Goal: Task Accomplishment & Management: Use online tool/utility

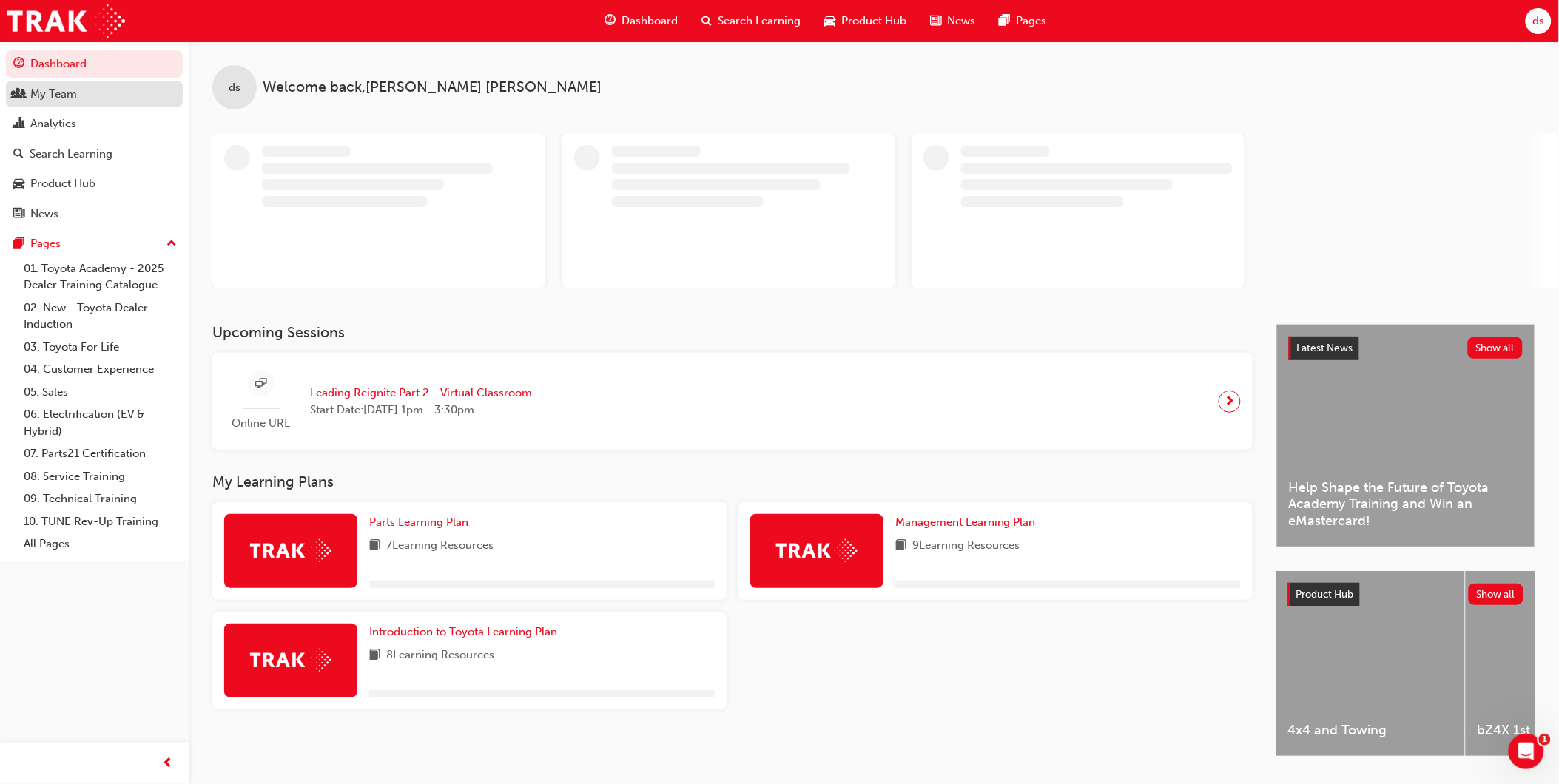
click at [60, 88] on div "My Team" at bounding box center [54, 94] width 47 height 17
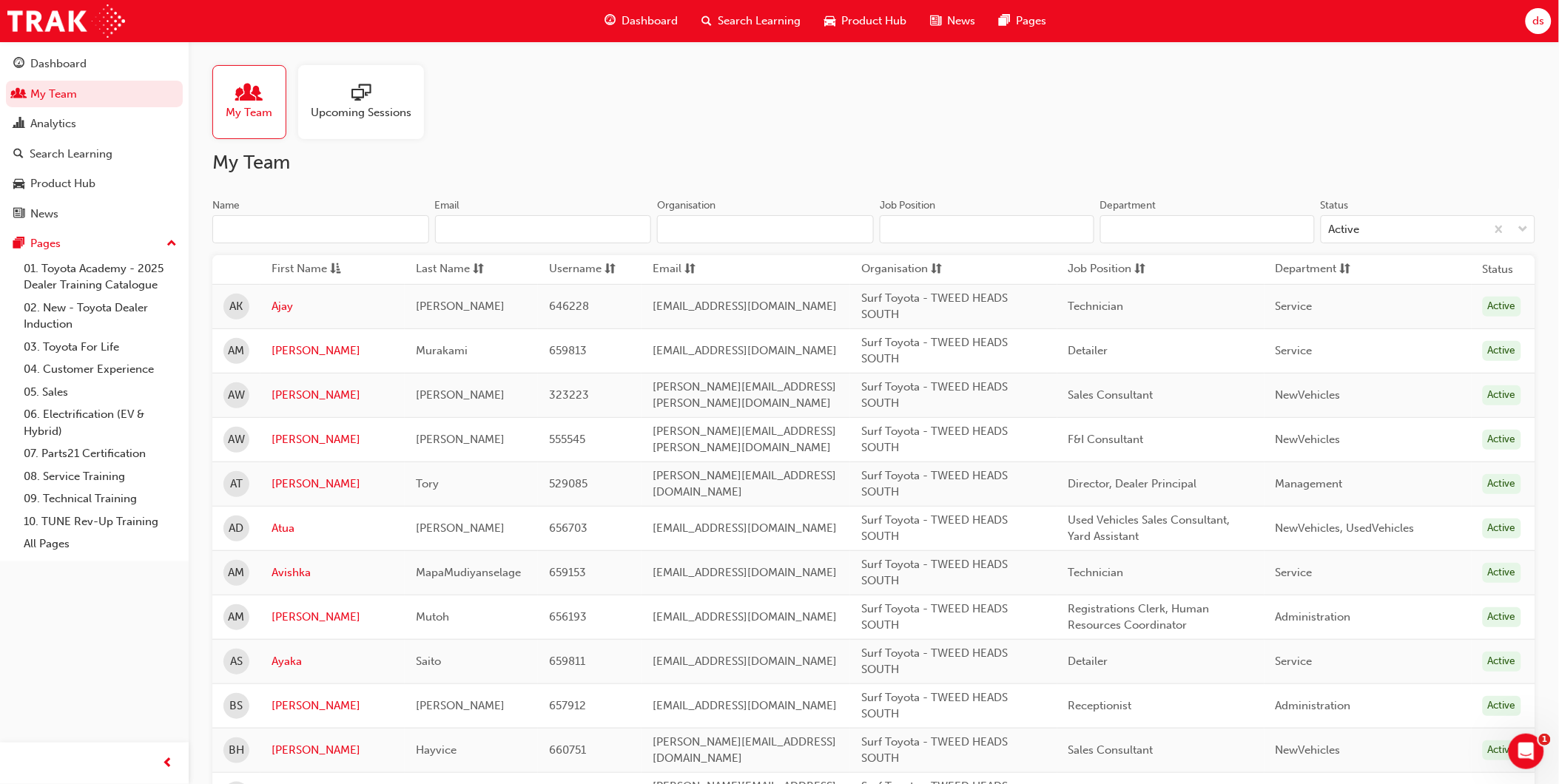
click at [1140, 238] on input "Department" at bounding box center [1208, 229] width 215 height 28
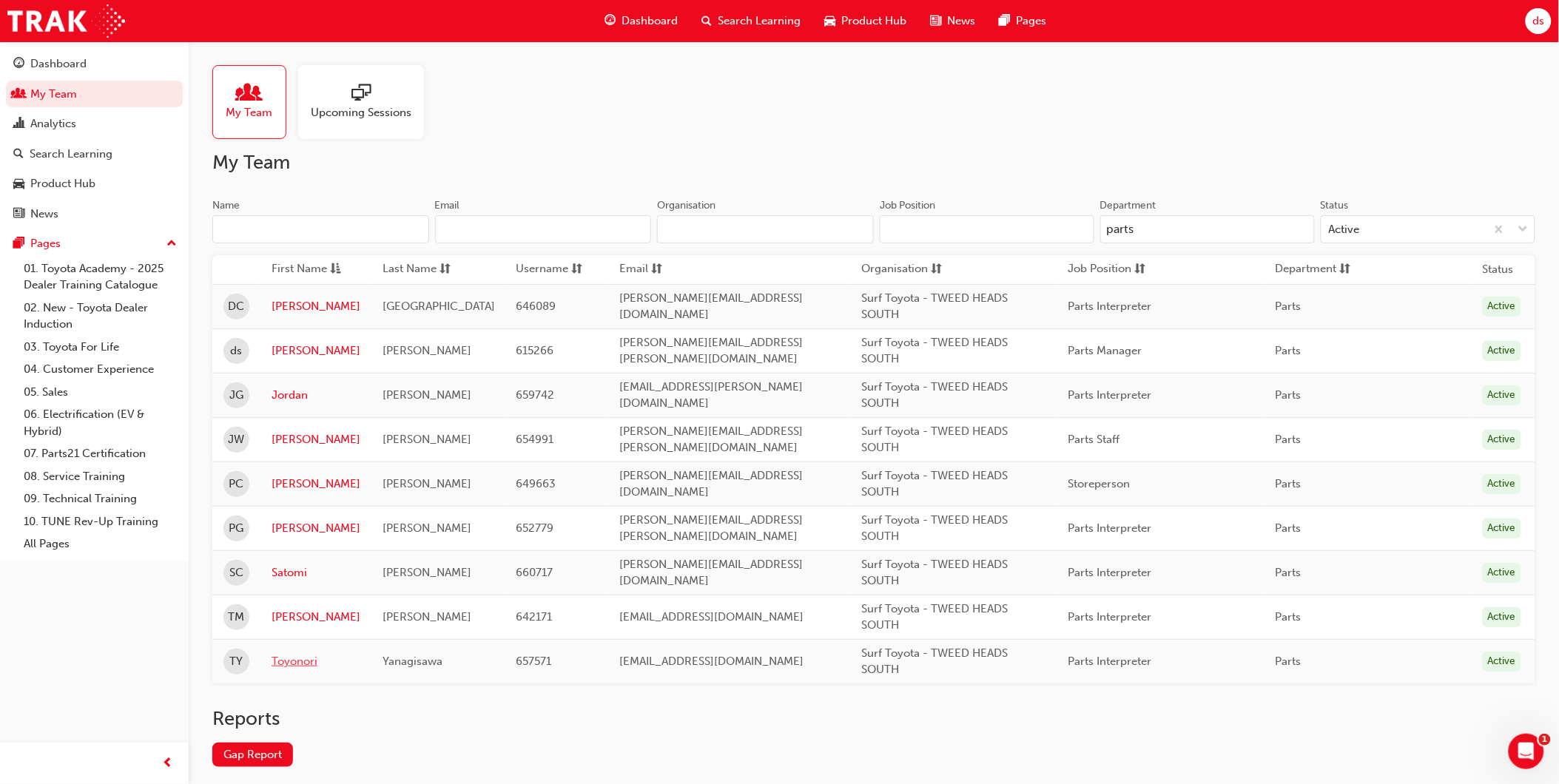
type input "parts"
click at [285, 667] on link "Toyonori" at bounding box center [316, 661] width 89 height 17
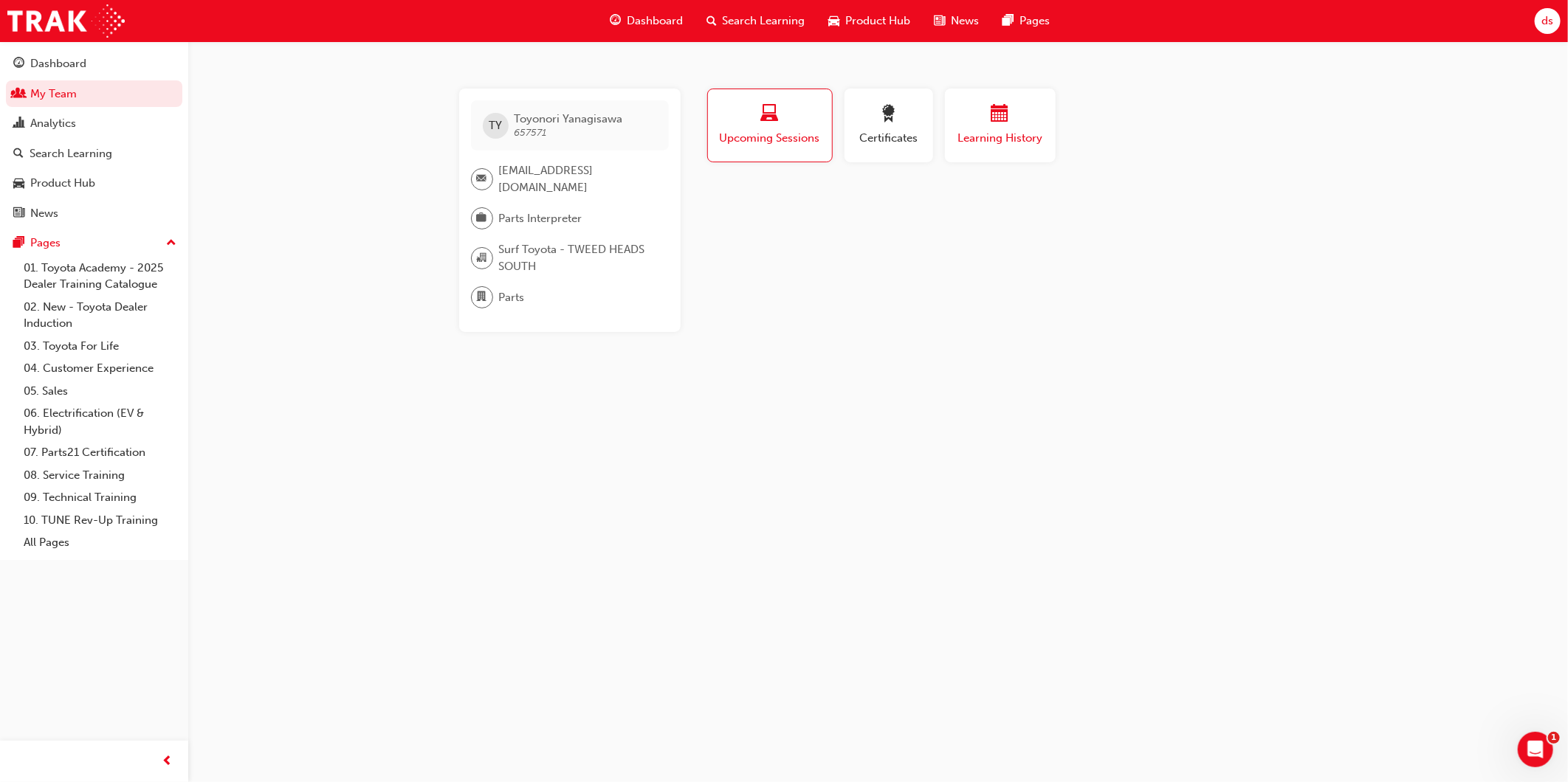
click at [980, 133] on span "Learning History" at bounding box center [1000, 138] width 88 height 17
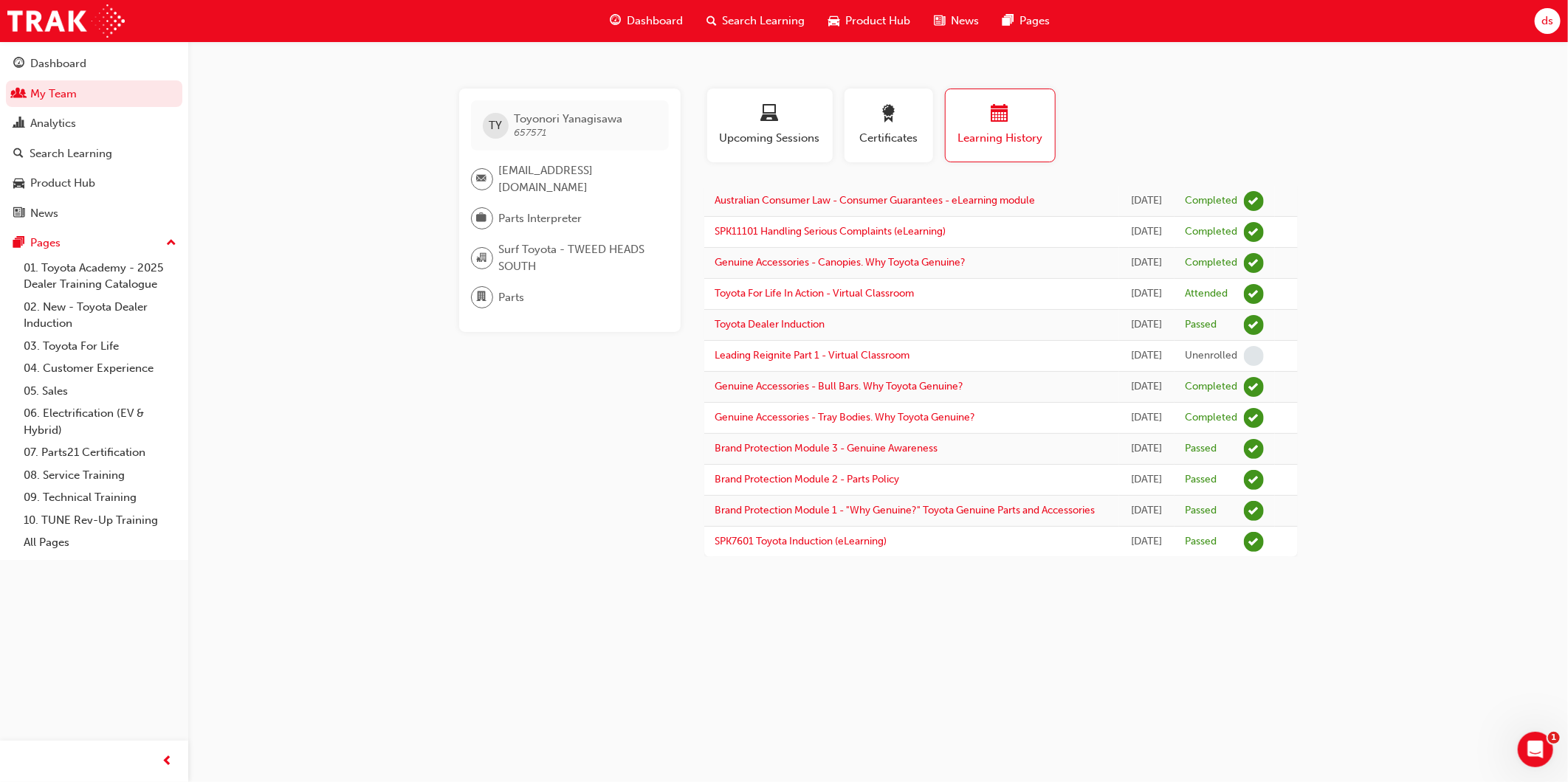
click at [635, 19] on span "Dashboard" at bounding box center [655, 21] width 56 height 17
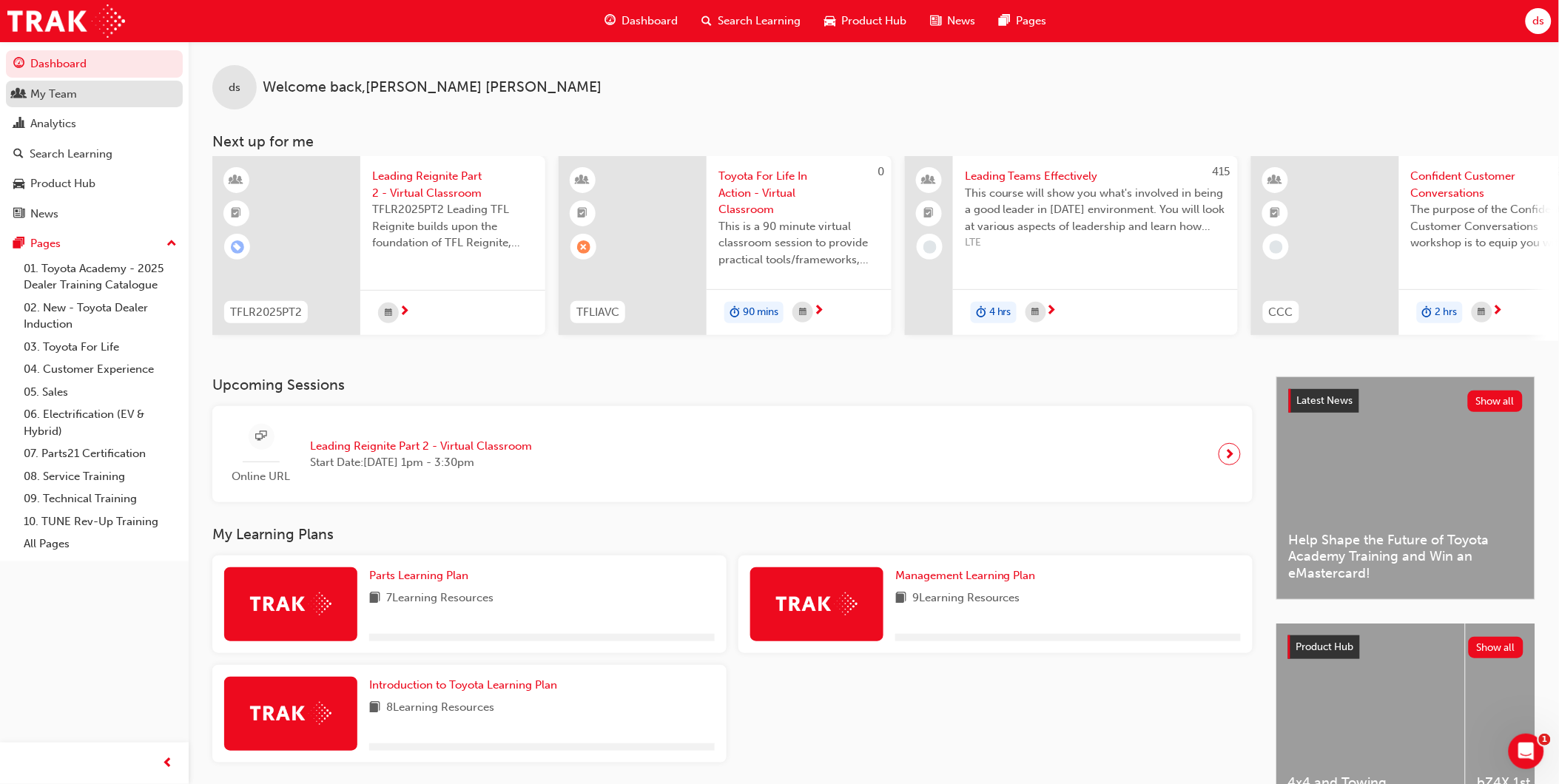
click at [51, 94] on div "My Team" at bounding box center [54, 94] width 47 height 17
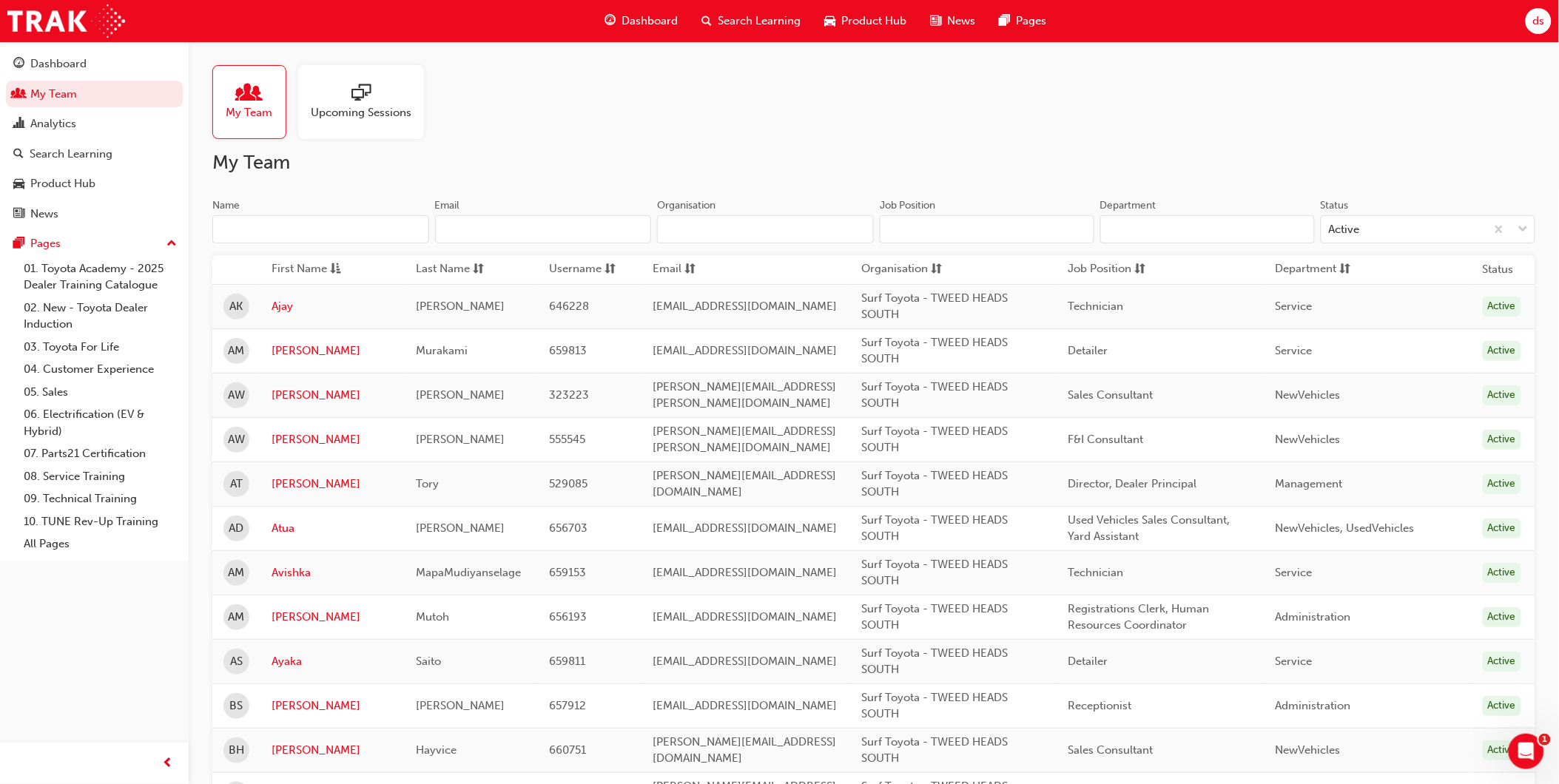
click at [1171, 231] on input "Department" at bounding box center [1208, 229] width 215 height 28
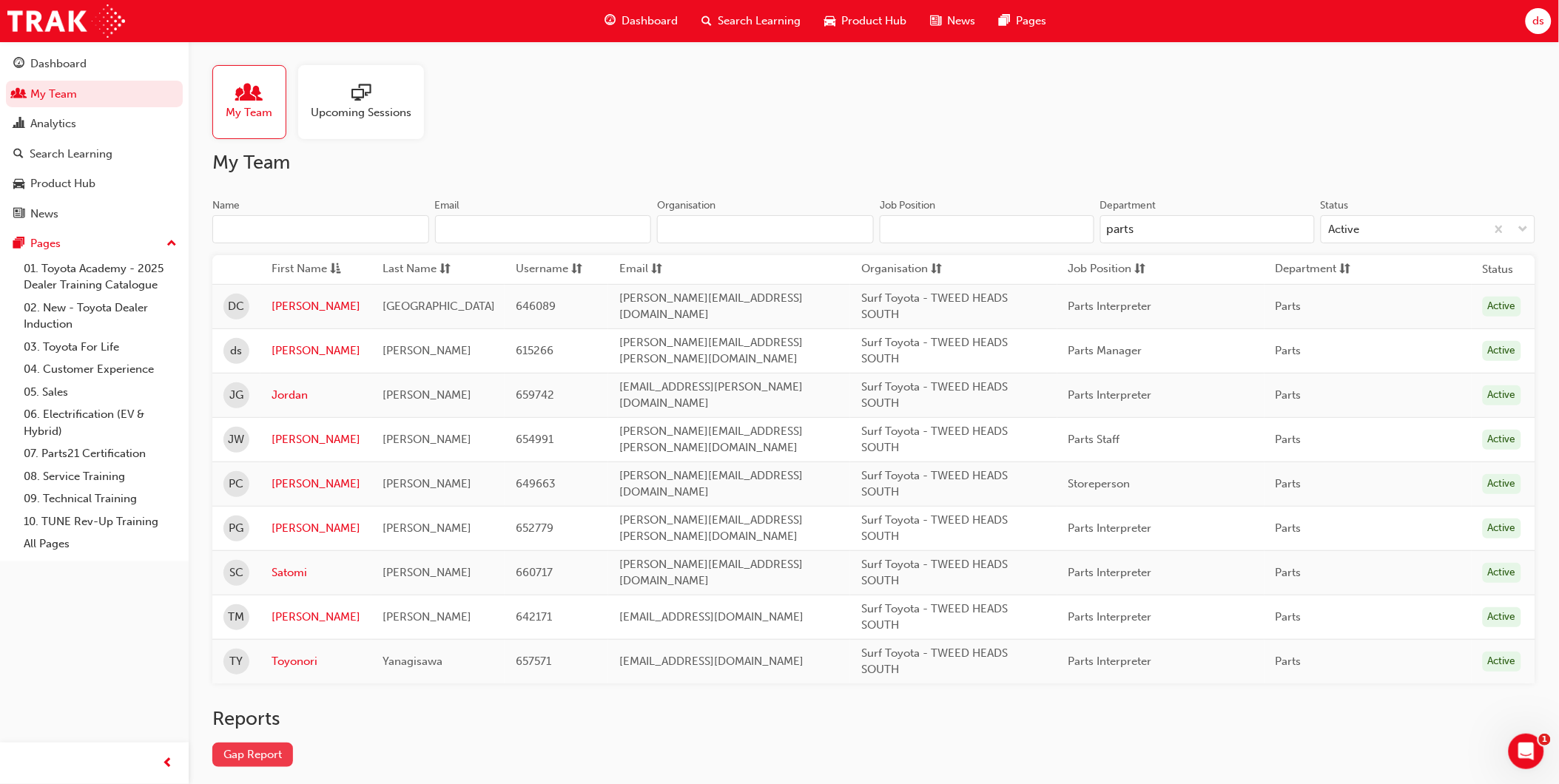
type input "parts"
click at [263, 760] on link "Gap Report" at bounding box center [252, 754] width 80 height 24
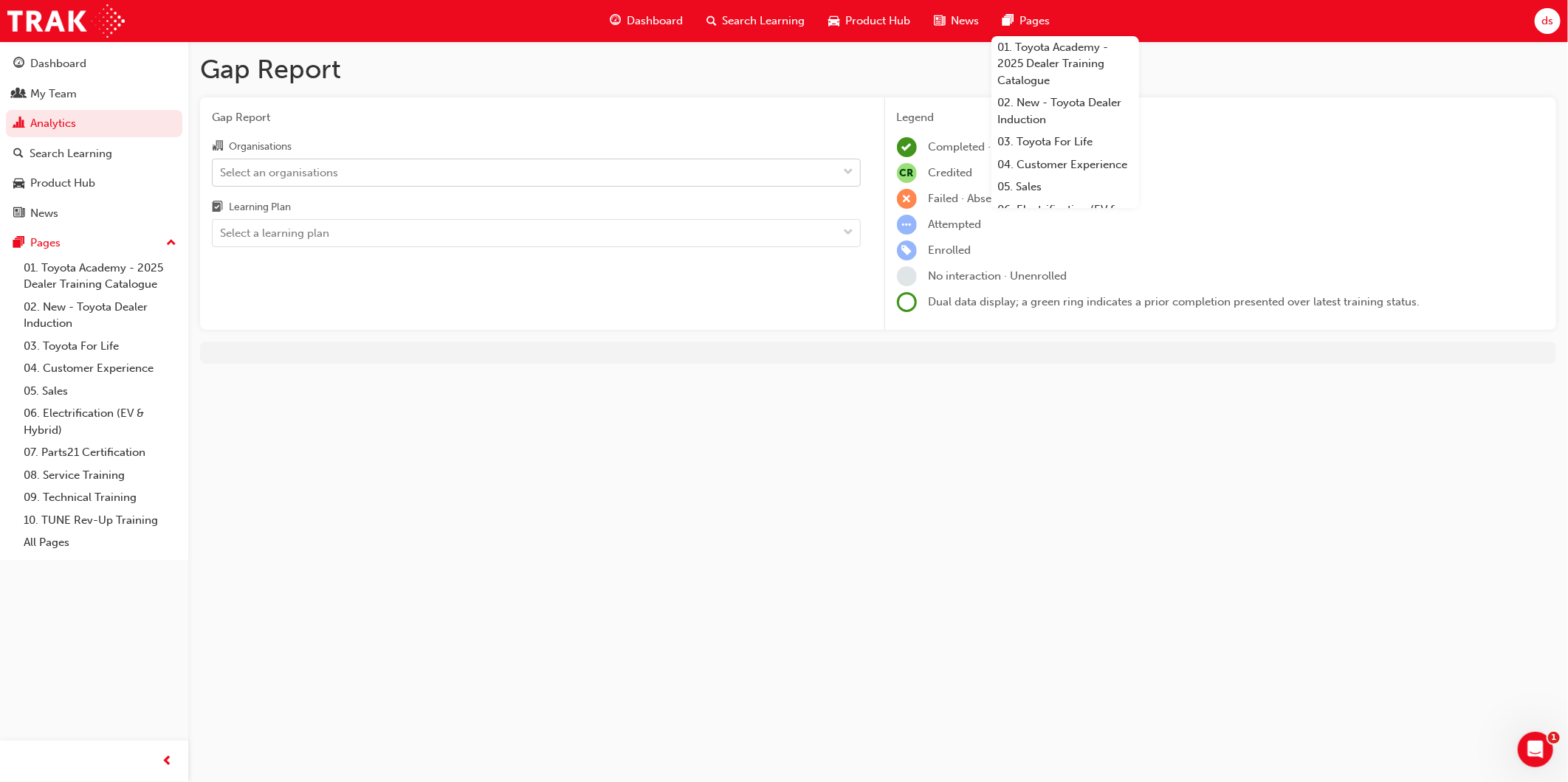
click at [344, 177] on div "Select an organisations" at bounding box center [525, 172] width 625 height 26
click at [222, 177] on input "Organisations Select an organisations" at bounding box center [221, 172] width 2 height 13
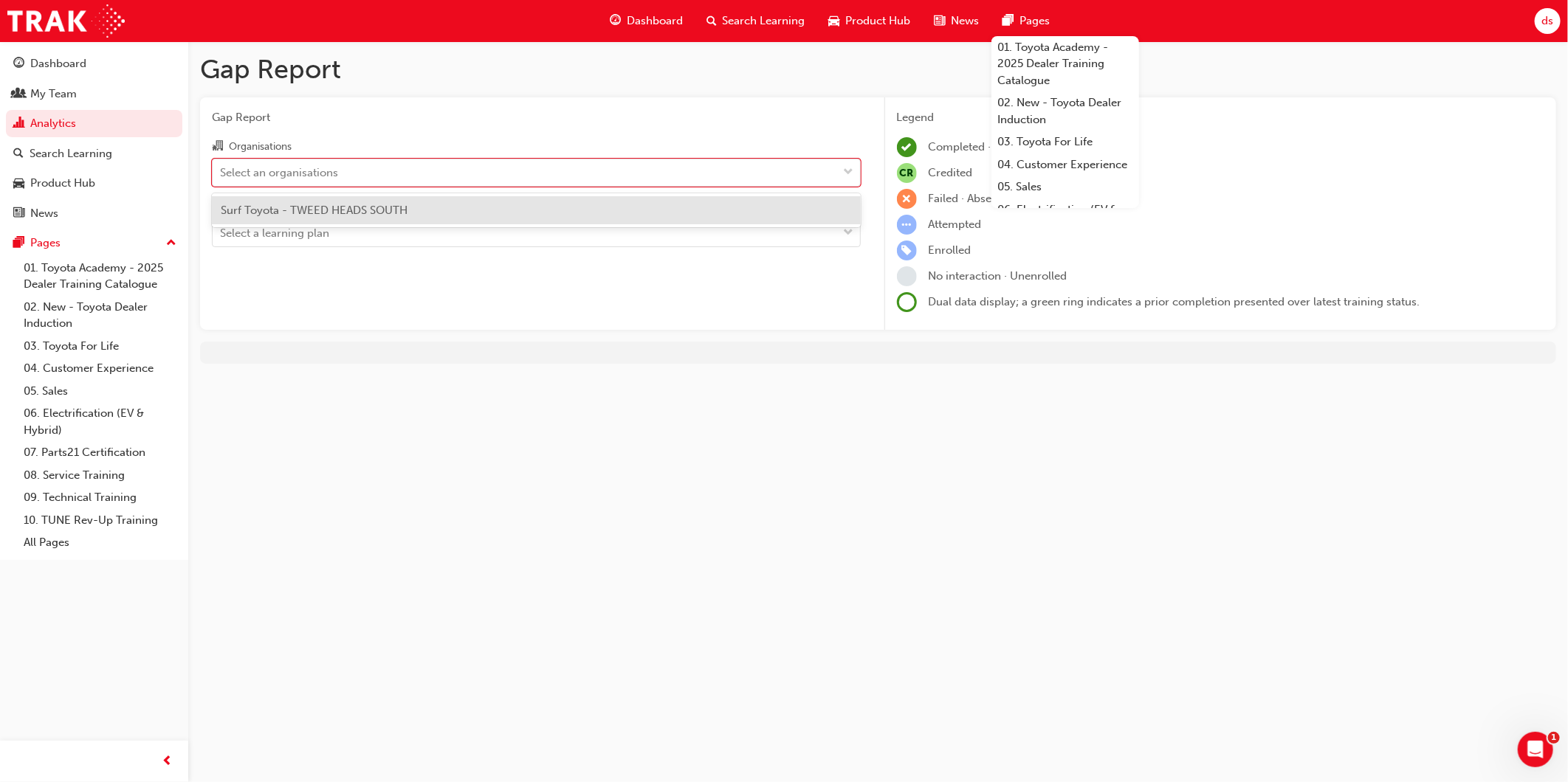
click at [341, 205] on span "Surf Toyota - TWEED HEADS SOUTH" at bounding box center [314, 210] width 187 height 14
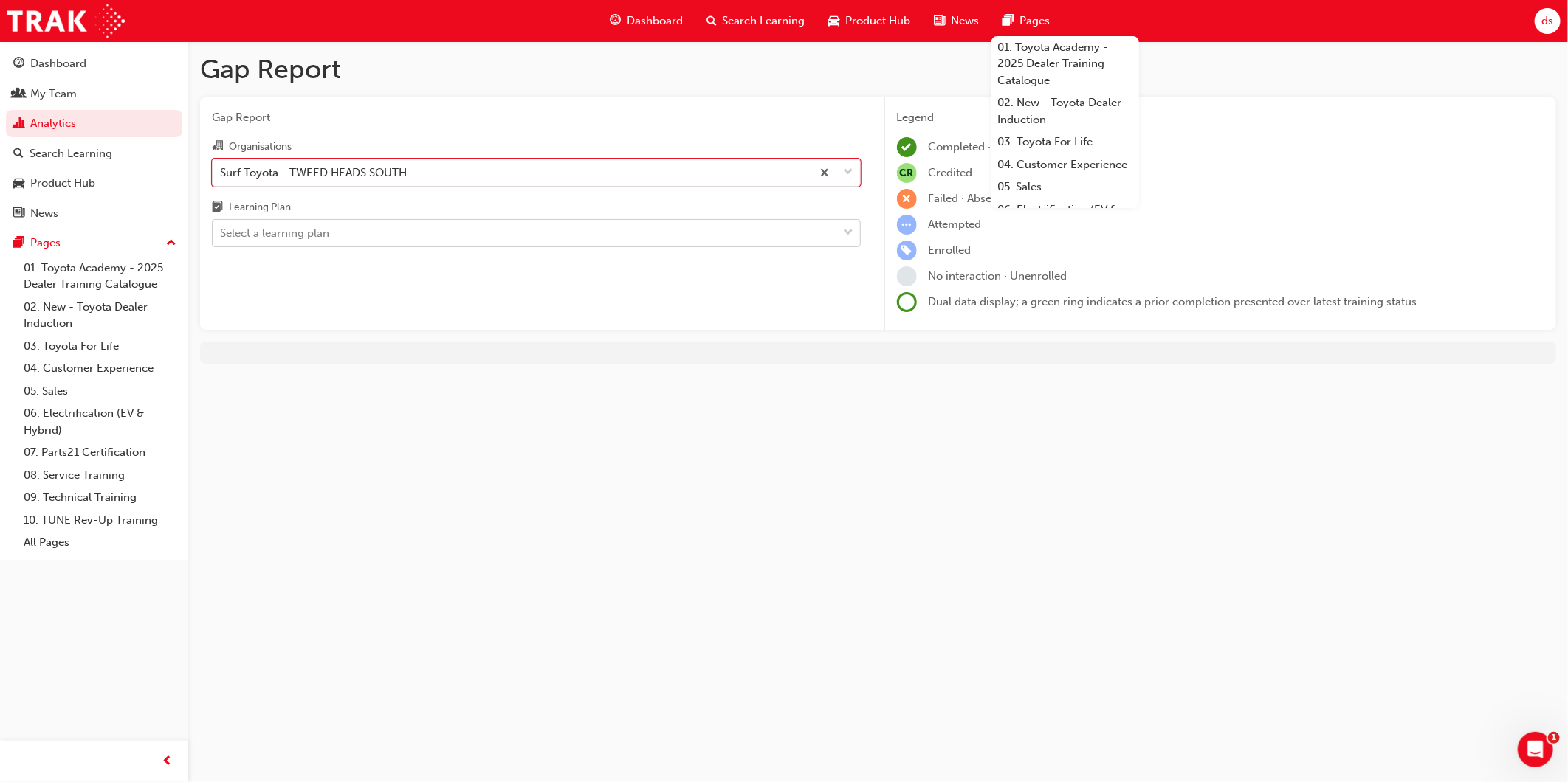
click at [374, 231] on div "Select a learning plan" at bounding box center [525, 233] width 625 height 26
click at [222, 231] on input "Learning Plan Select a learning plan" at bounding box center [221, 232] width 2 height 13
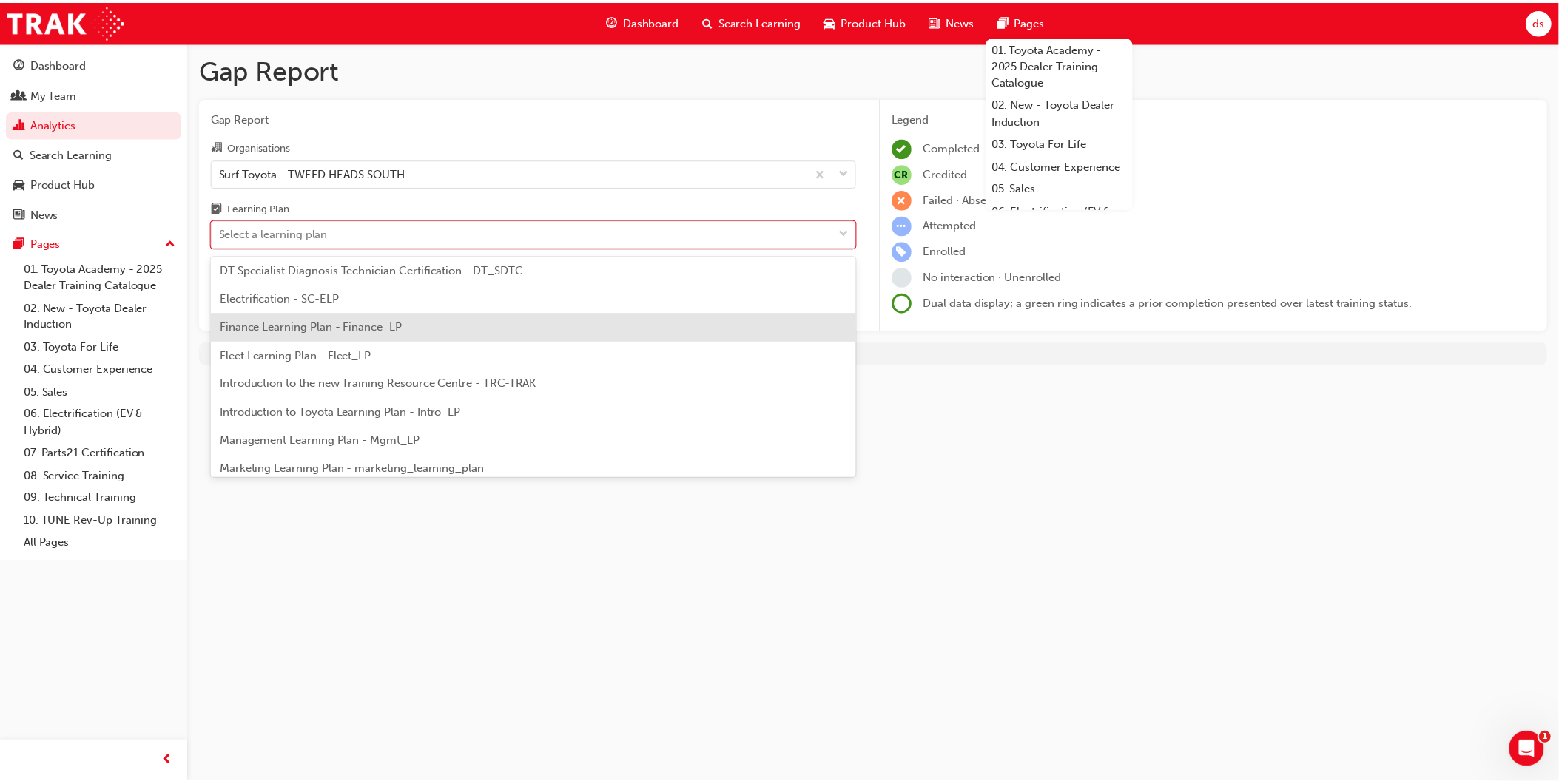
scroll to position [329, 0]
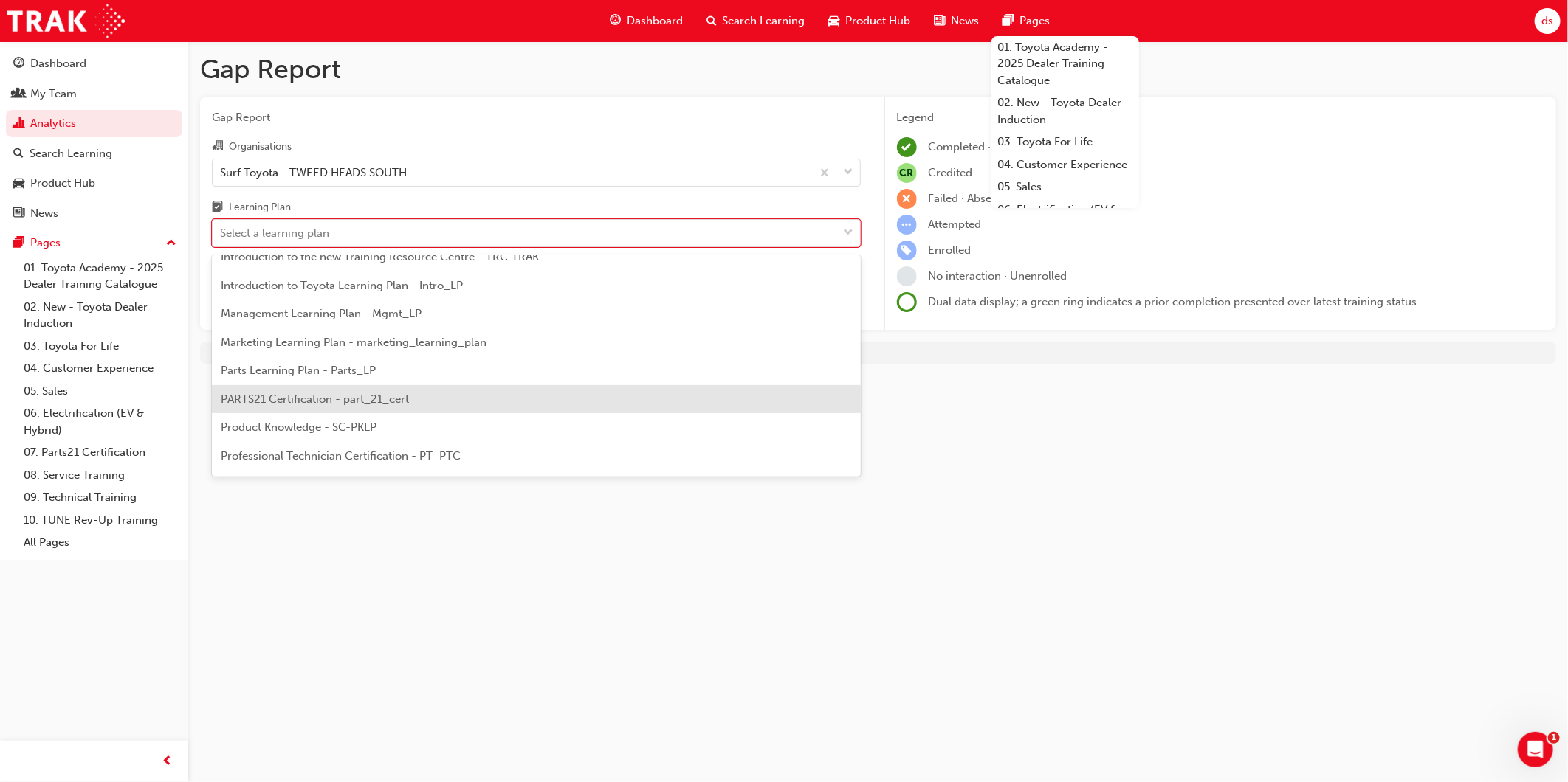
click at [375, 402] on span "PARTS21 Certification - part_21_cert" at bounding box center [315, 399] width 188 height 14
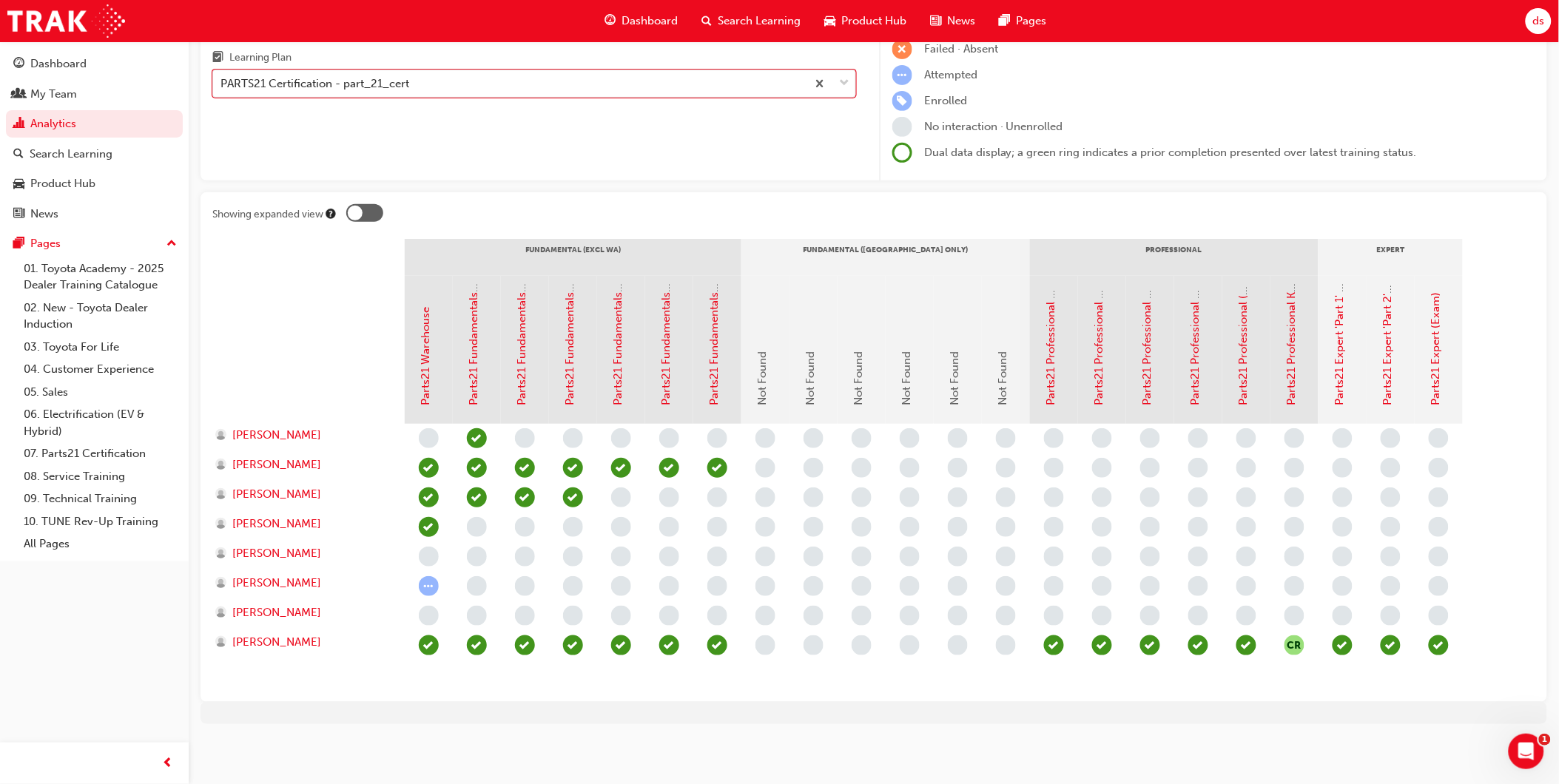
scroll to position [149, 0]
